Goal: Navigation & Orientation: Find specific page/section

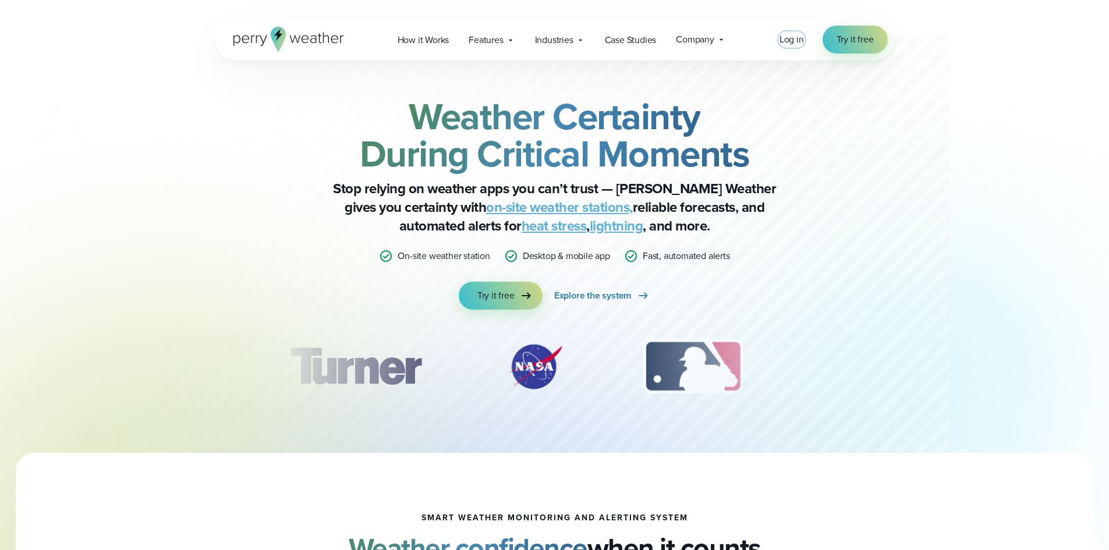
click at [788, 44] on span "Log in" at bounding box center [792, 39] width 24 height 13
